Goal: Find specific page/section: Find specific page/section

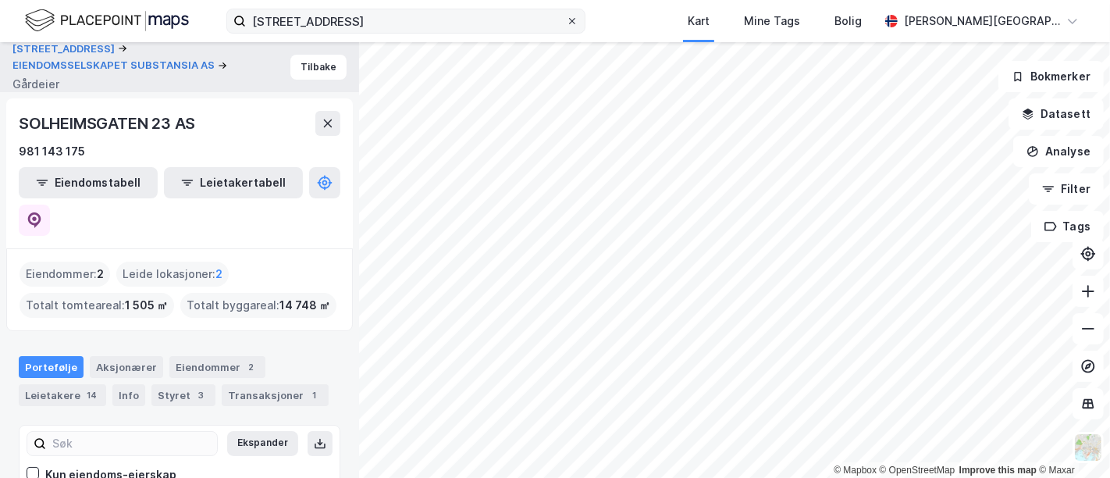
click at [577, 23] on icon at bounding box center [571, 20] width 9 height 9
click at [566, 23] on input "[STREET_ADDRESS]" at bounding box center [406, 20] width 320 height 23
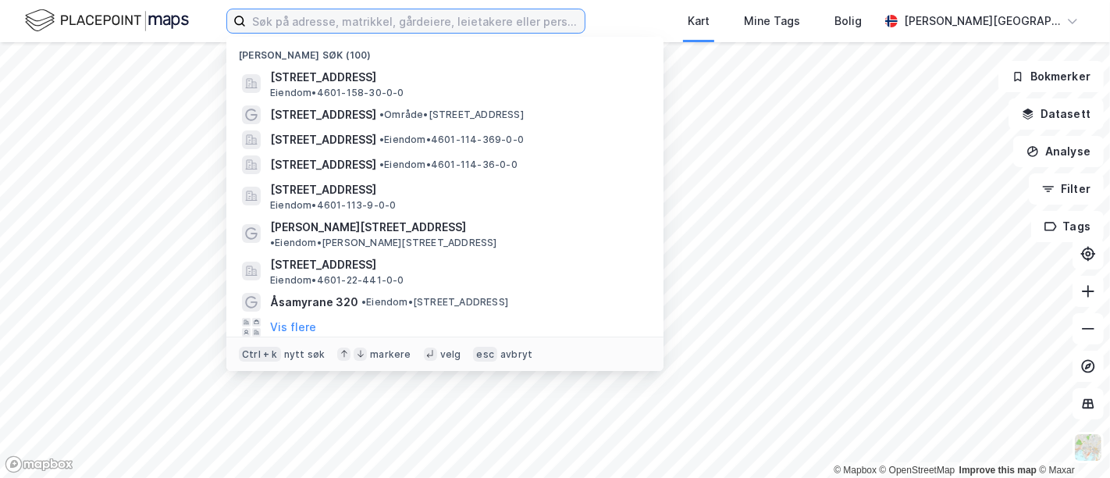
click at [572, 23] on input at bounding box center [415, 20] width 339 height 23
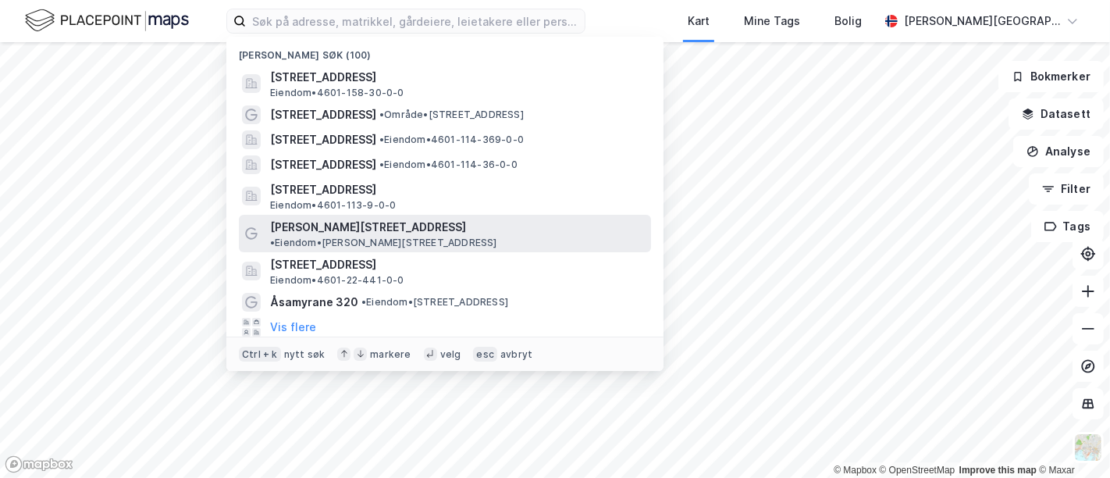
click at [457, 236] on span "• Eiendom • [PERSON_NAME][STREET_ADDRESS]" at bounding box center [383, 242] width 227 height 12
